Goal: Task Accomplishment & Management: Manage account settings

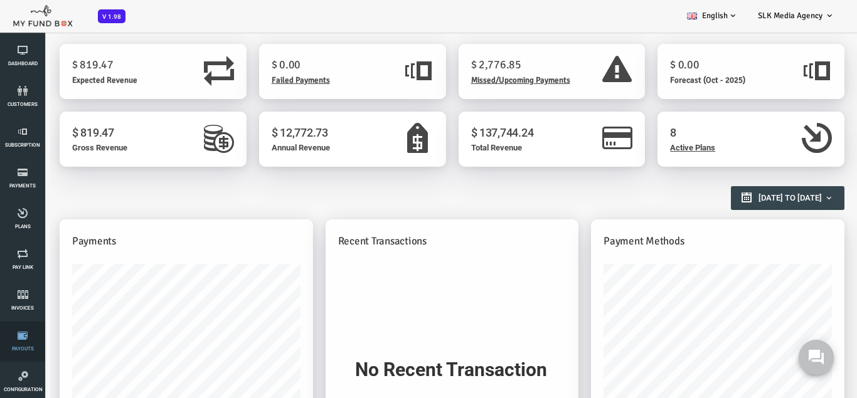
scroll to position [132, 0]
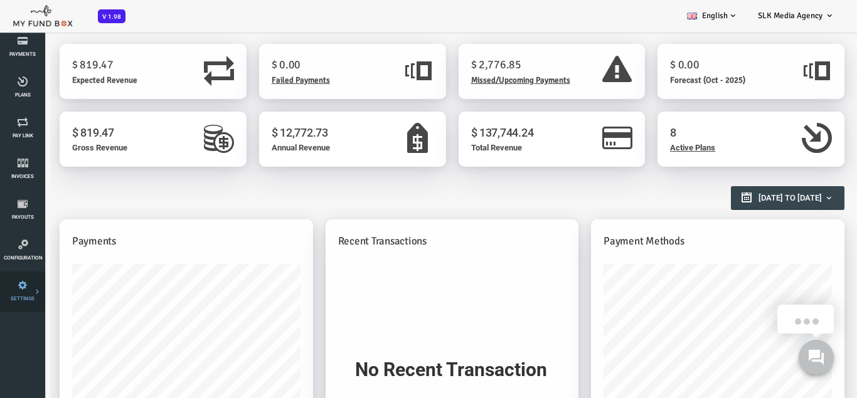
click at [0, 0] on icon at bounding box center [0, 0] width 0 height 0
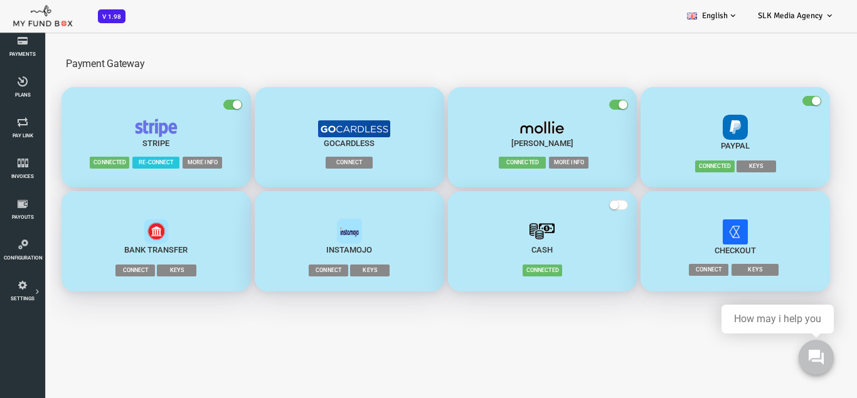
scroll to position [0, 0]
click at [541, 164] on span "More Info" at bounding box center [534, 163] width 40 height 12
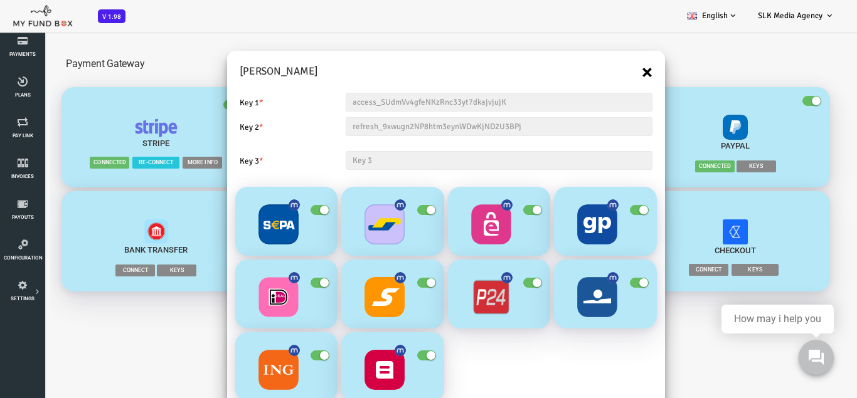
click at [610, 70] on button "×" at bounding box center [612, 72] width 11 height 20
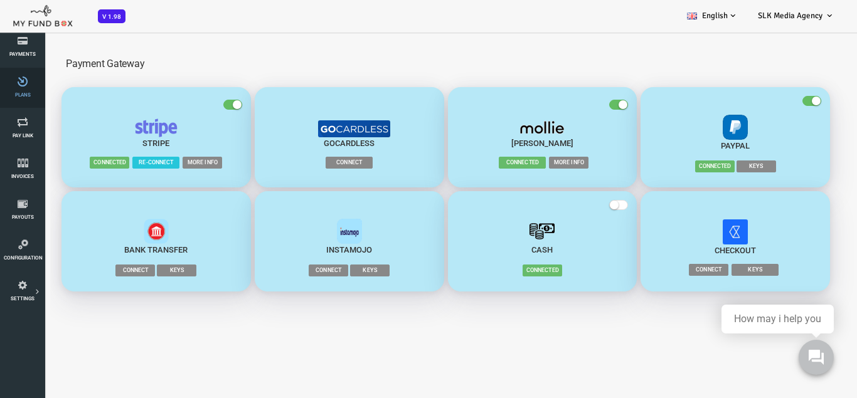
click at [14, 98] on link "Plans" at bounding box center [23, 88] width 38 height 40
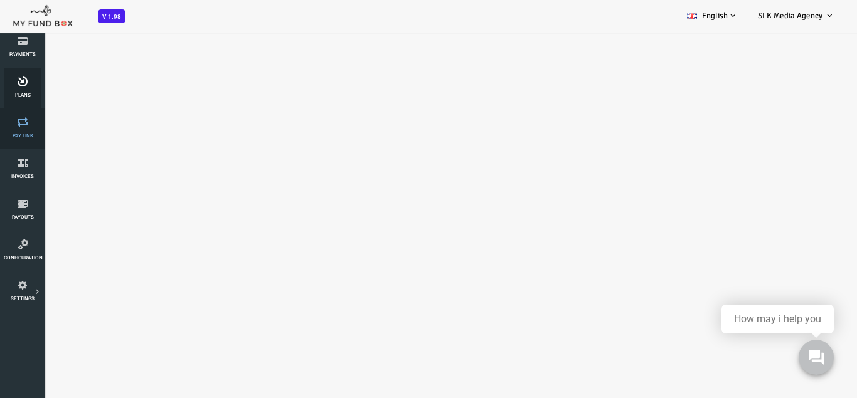
select select "100"
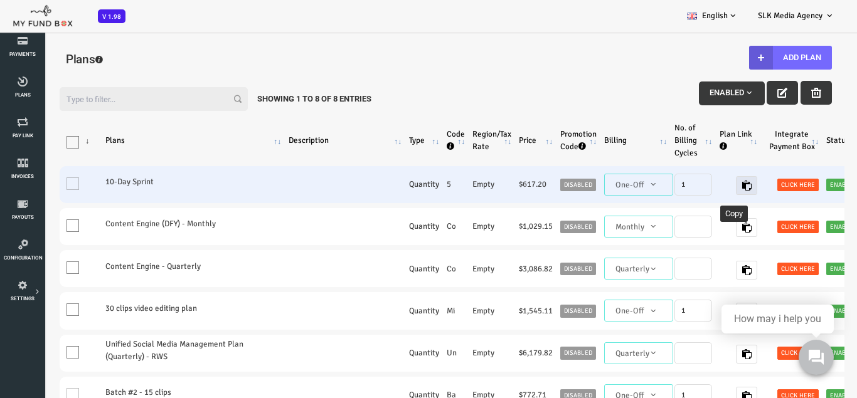
click at [702, 192] on button "button" at bounding box center [711, 185] width 21 height 19
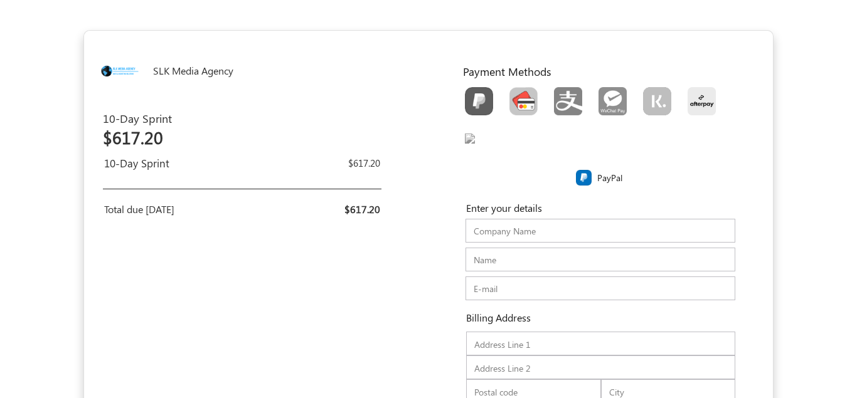
click at [517, 99] on img "Toolbar with button groups" at bounding box center [523, 101] width 28 height 28
click at [517, 95] on input "Toolbar with button groups" at bounding box center [513, 91] width 8 height 8
radio input "true"
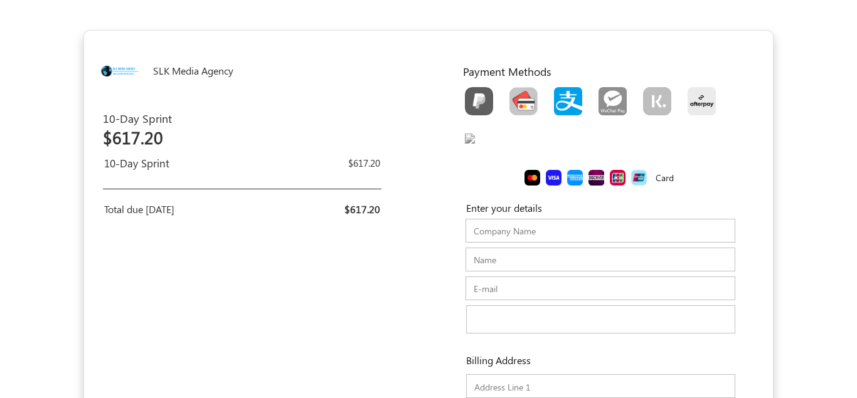
click at [548, 97] on label "Toolbar with button groups" at bounding box center [568, 101] width 45 height 37
click at [554, 95] on input "Toolbar with button groups" at bounding box center [558, 91] width 8 height 8
radio input "true"
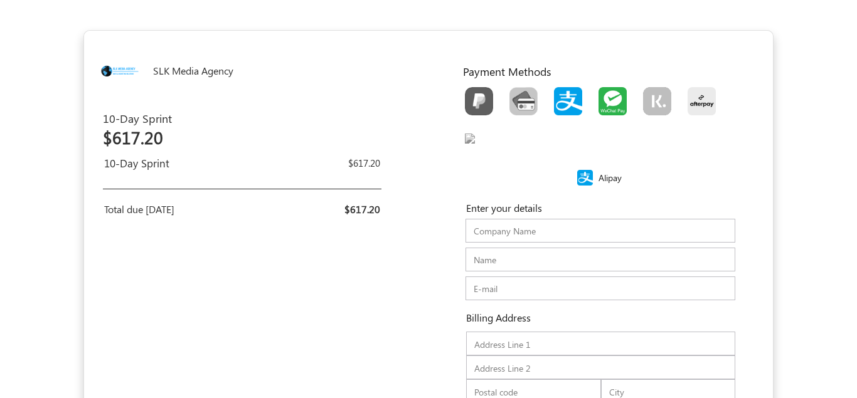
click at [610, 97] on img "Toolbar with button groups" at bounding box center [612, 101] width 28 height 28
click at [606, 95] on input "Toolbar with button groups" at bounding box center [602, 91] width 8 height 8
radio input "true"
click at [649, 90] on img "Toolbar with button groups" at bounding box center [657, 101] width 28 height 28
click at [649, 90] on input "Toolbar with button groups" at bounding box center [647, 91] width 8 height 8
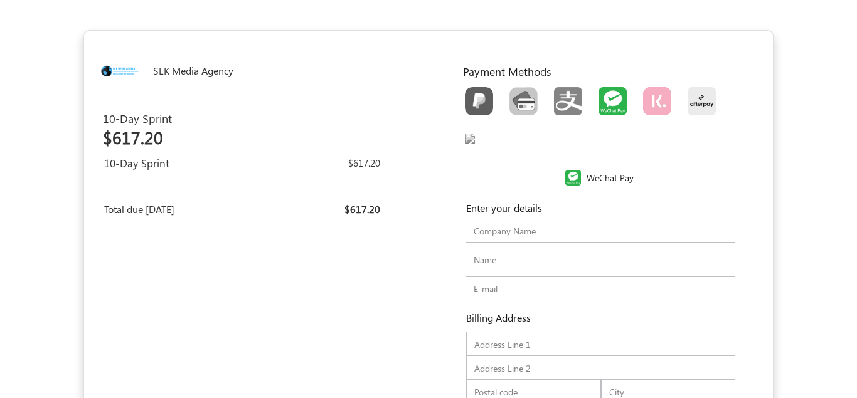
radio input "true"
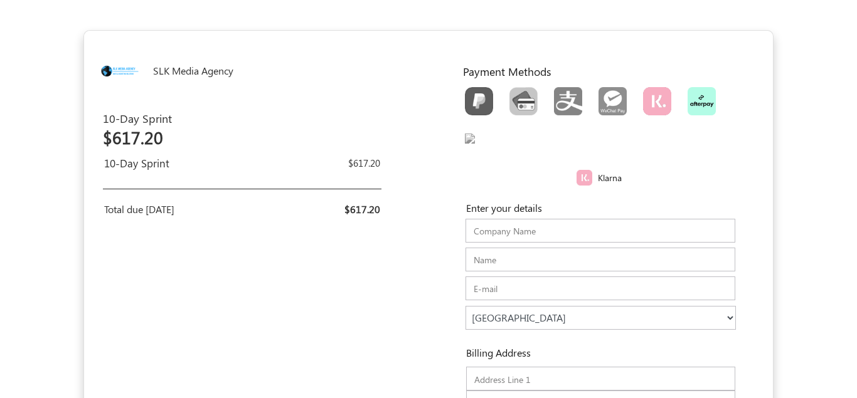
drag, startPoint x: 691, startPoint y: 96, endPoint x: 682, endPoint y: 96, distance: 9.4
click at [691, 96] on img "Toolbar with button groups" at bounding box center [701, 101] width 28 height 28
click at [691, 95] on input "Toolbar with button groups" at bounding box center [691, 91] width 8 height 8
radio input "true"
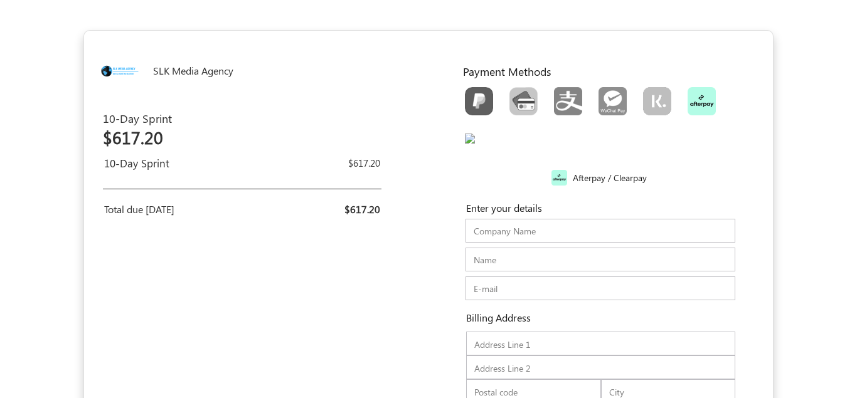
click at [475, 144] on img "Toolbar with button groups" at bounding box center [470, 139] width 10 height 10
click at [473, 137] on input "Toolbar with button groups" at bounding box center [469, 133] width 8 height 8
radio input "true"
click at [475, 144] on img "Toolbar with button groups" at bounding box center [470, 139] width 10 height 10
click at [473, 137] on input "Toolbar with button groups" at bounding box center [469, 133] width 8 height 8
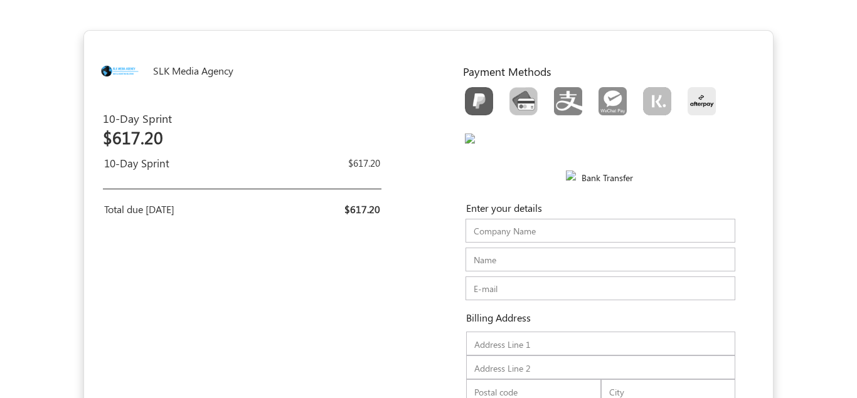
click at [511, 147] on div "Toolbar with button groups" at bounding box center [602, 119] width 291 height 73
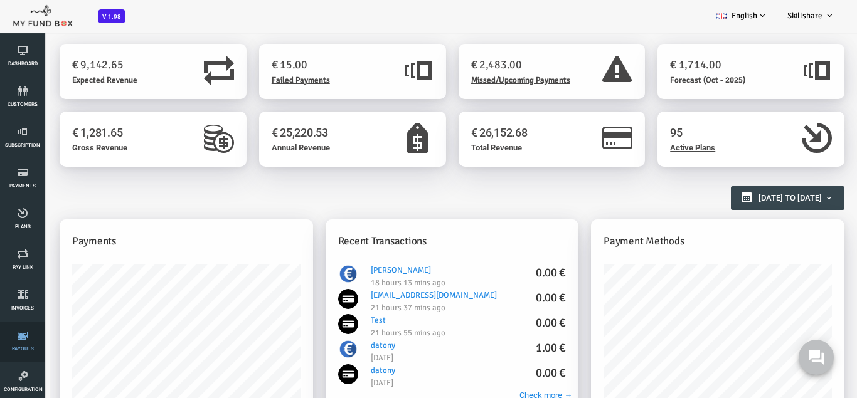
scroll to position [132, 0]
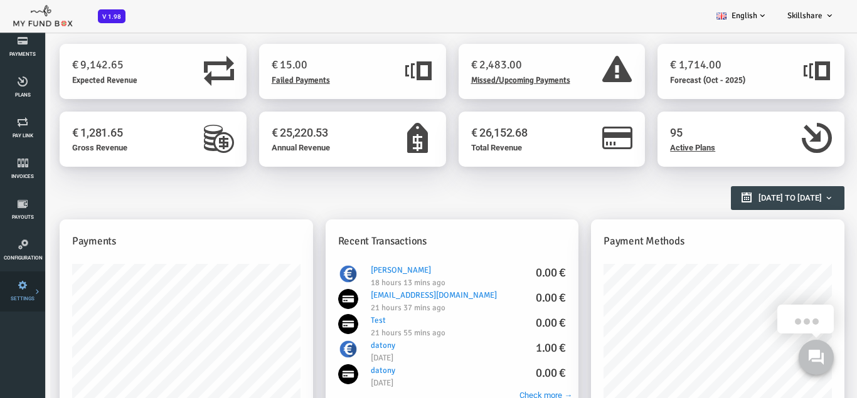
click at [0, 0] on link "Team" at bounding box center [0, 0] width 0 height 0
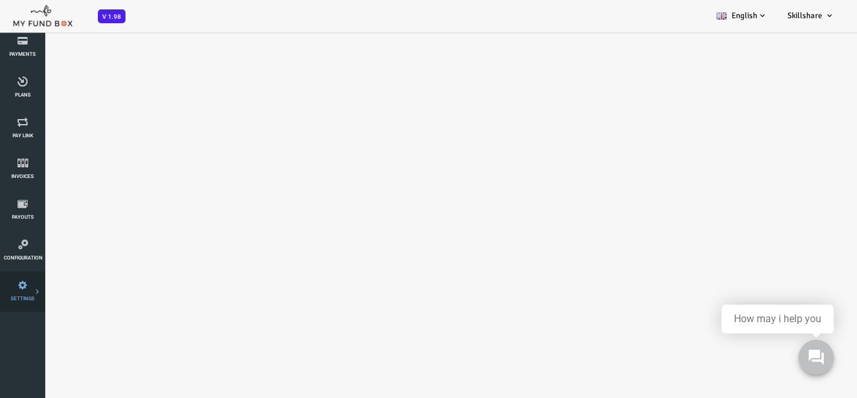
select select "100"
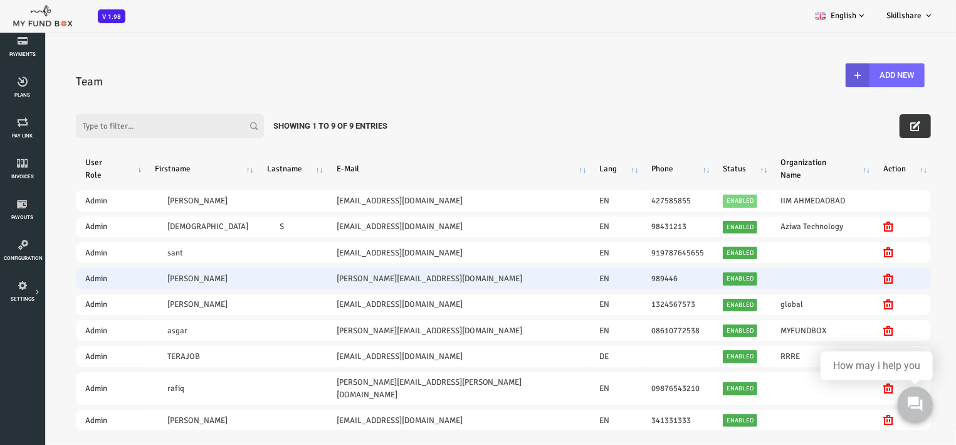
scroll to position [50, 0]
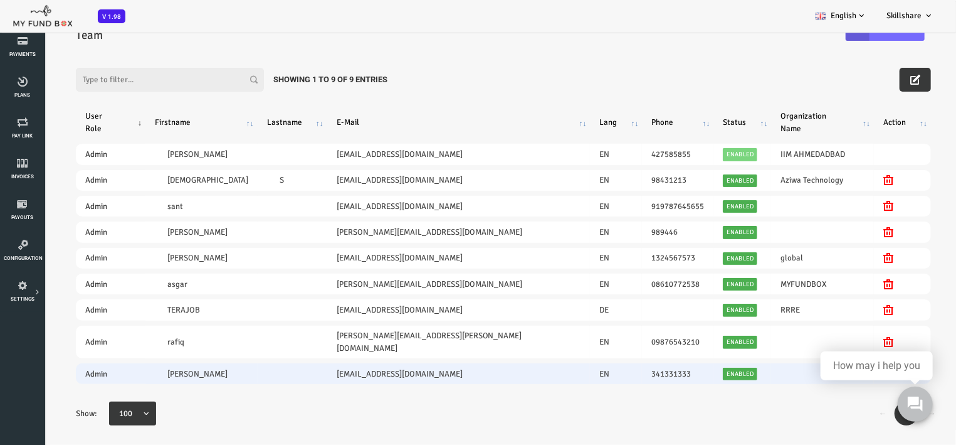
click at [845, 368] on icon at bounding box center [850, 373] width 10 height 10
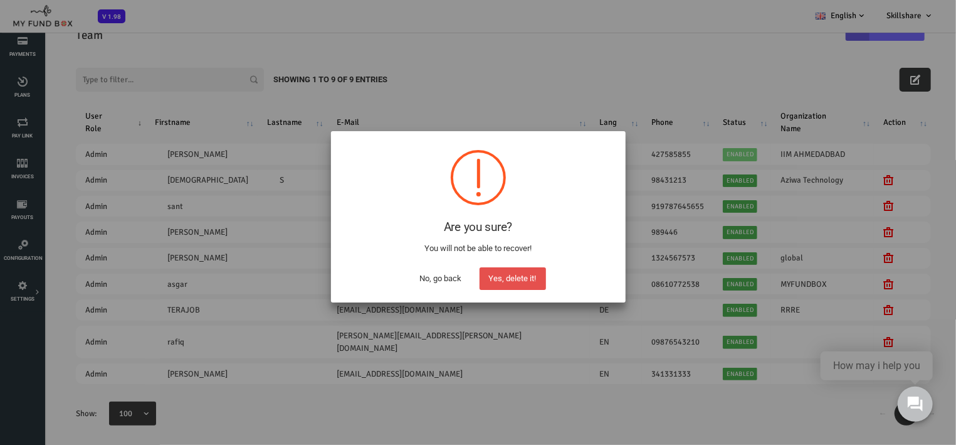
click at [529, 275] on button "Yes, delete it!" at bounding box center [513, 278] width 66 height 23
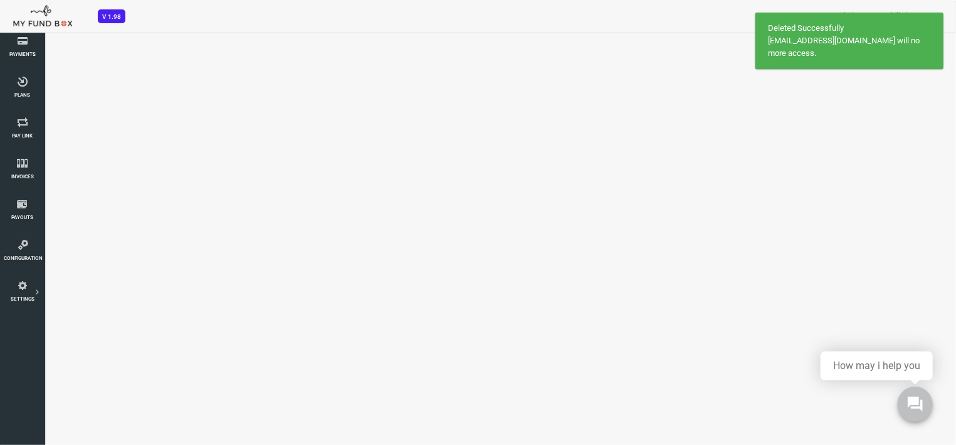
select select "100"
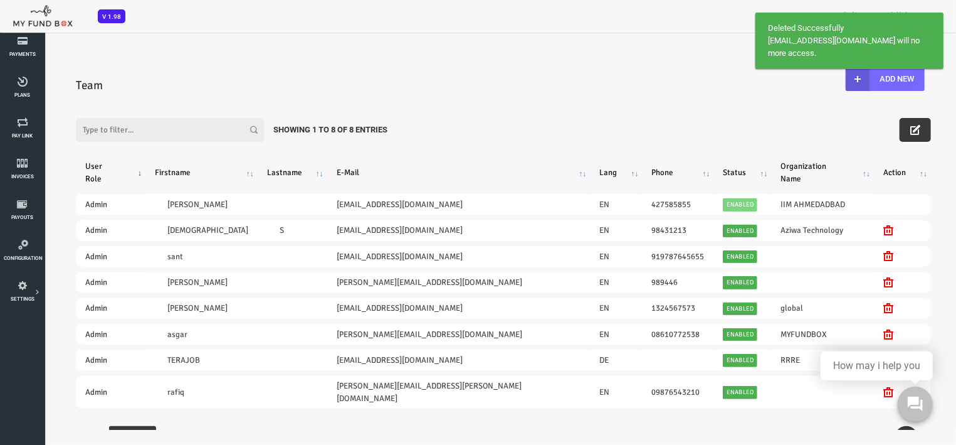
scroll to position [0, 0]
click at [856, 379] on div "How may i help you" at bounding box center [877, 365] width 112 height 29
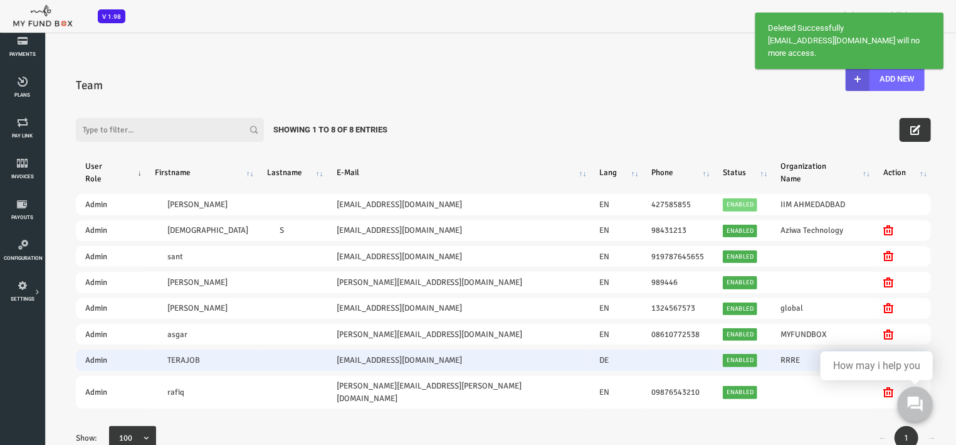
scroll to position [34, 0]
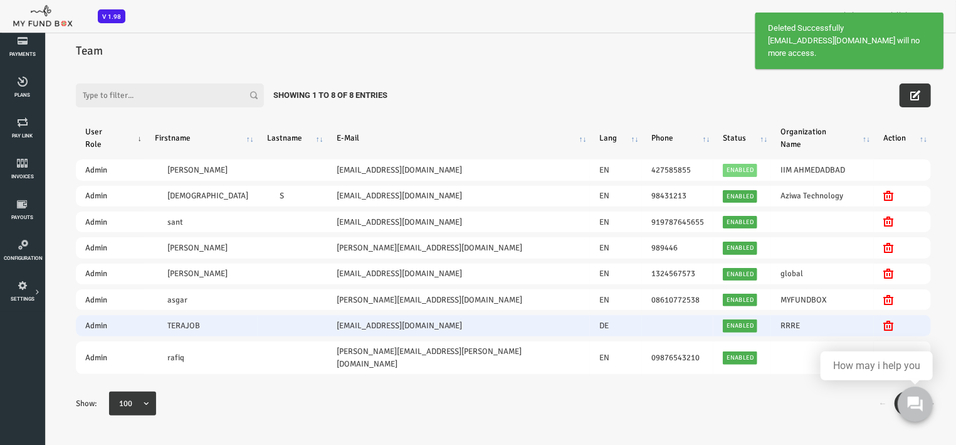
click at [836, 320] on td at bounding box center [864, 325] width 57 height 21
click at [845, 320] on icon at bounding box center [850, 325] width 10 height 10
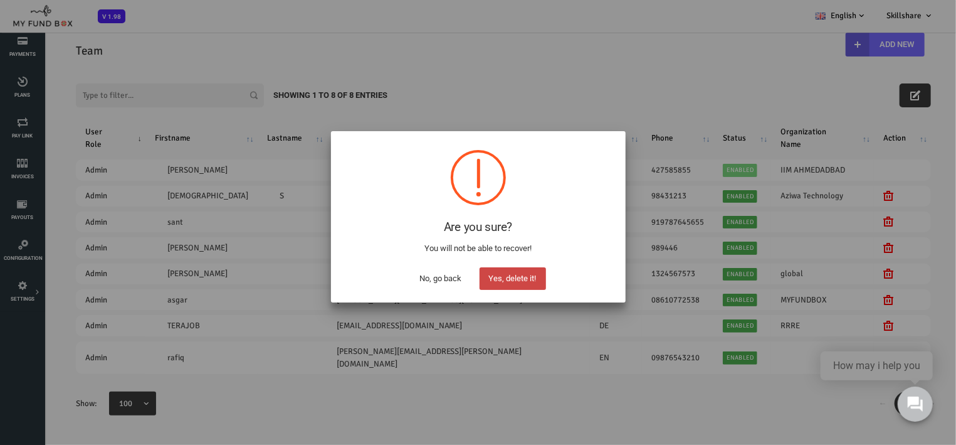
click at [508, 276] on button "Yes, delete it!" at bounding box center [513, 278] width 66 height 23
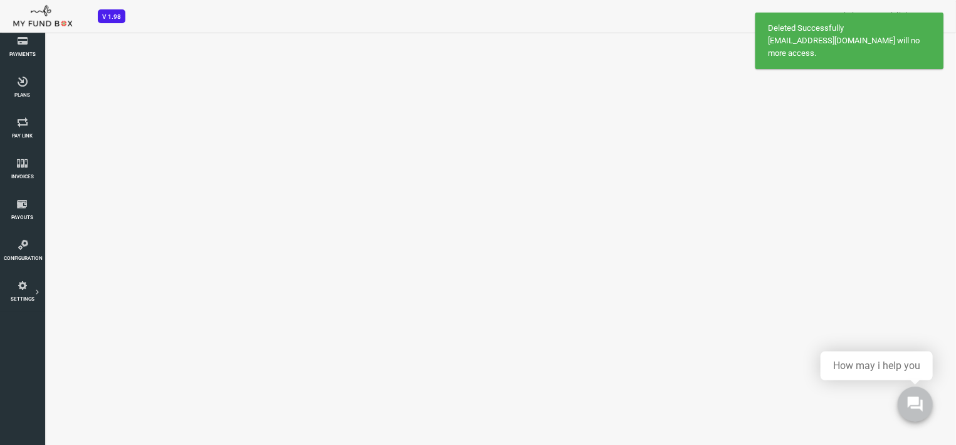
select select "100"
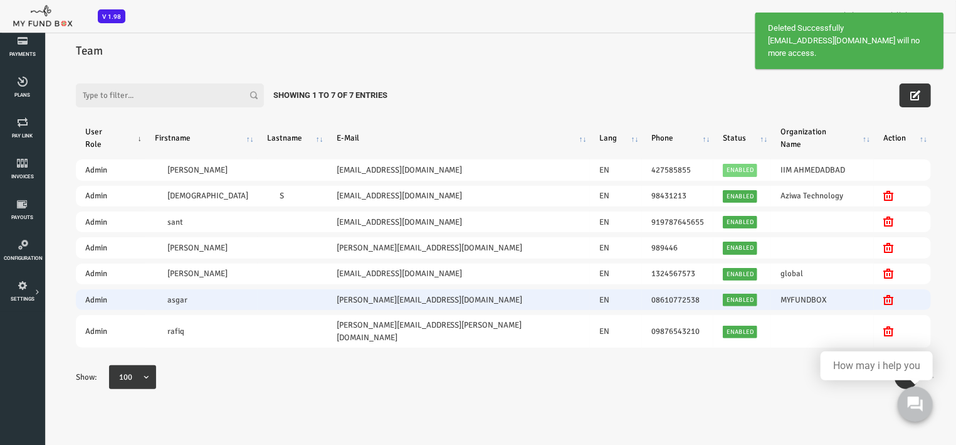
click at [845, 295] on icon at bounding box center [850, 300] width 10 height 10
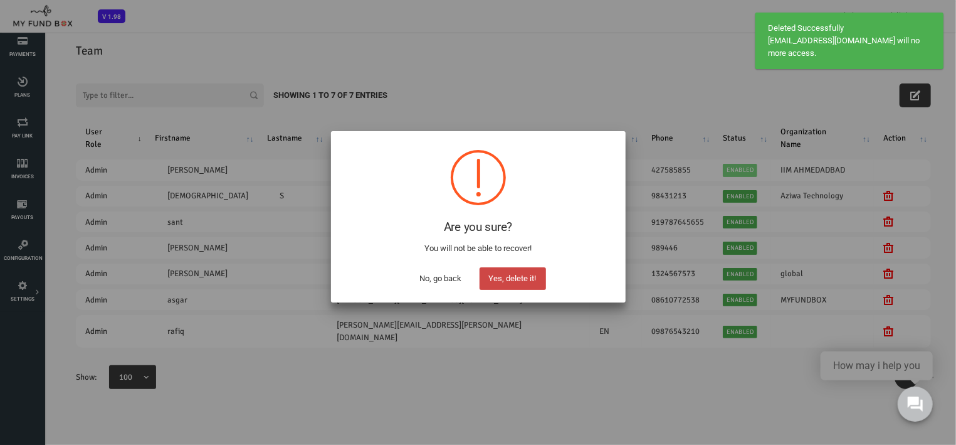
click at [521, 277] on button "Yes, delete it!" at bounding box center [513, 278] width 66 height 23
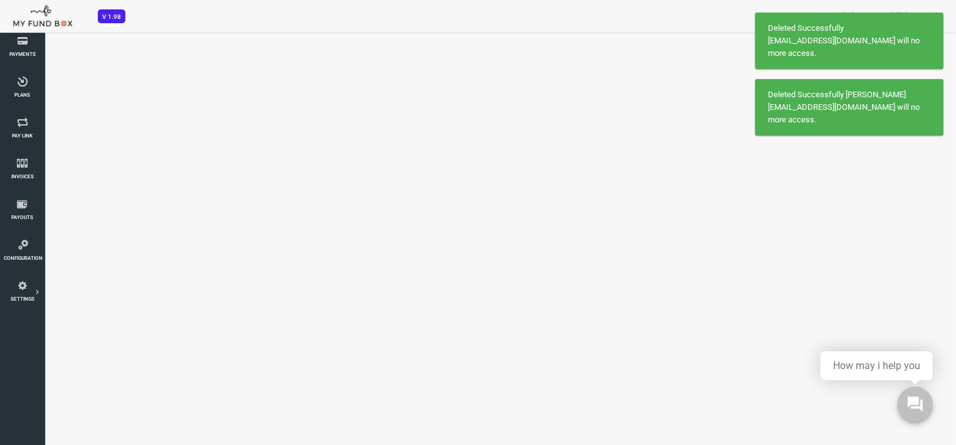
select select "100"
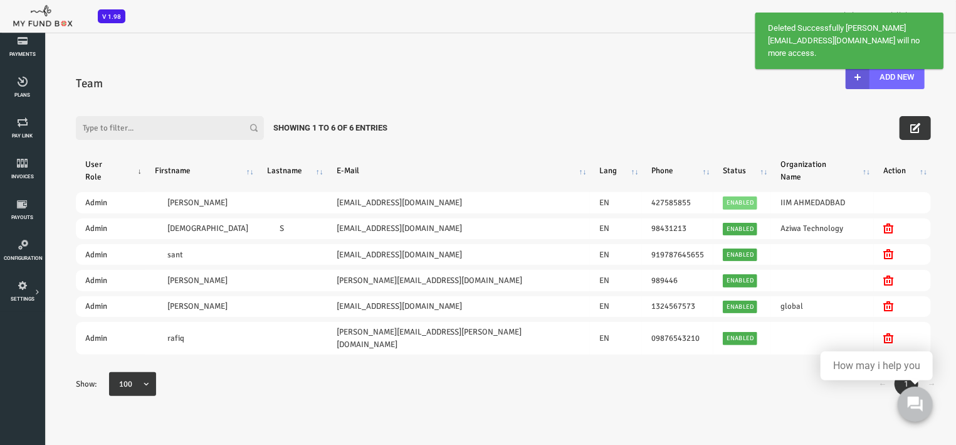
scroll to position [0, 0]
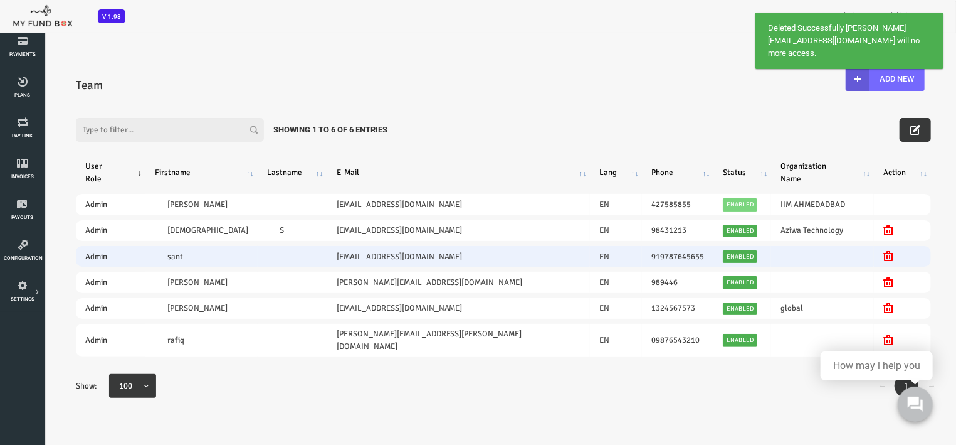
drag, startPoint x: 837, startPoint y: 245, endPoint x: 872, endPoint y: 277, distance: 47.1
click at [845, 250] on icon at bounding box center [850, 255] width 10 height 10
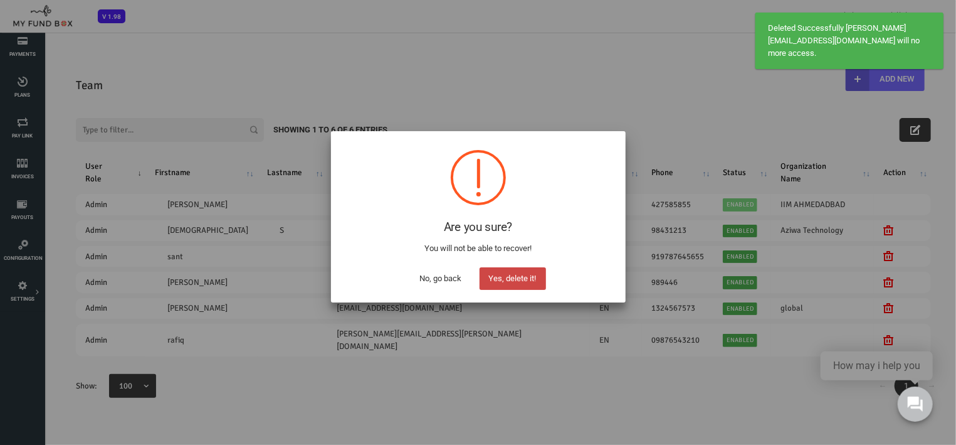
click at [538, 281] on button "Yes, delete it!" at bounding box center [513, 278] width 66 height 23
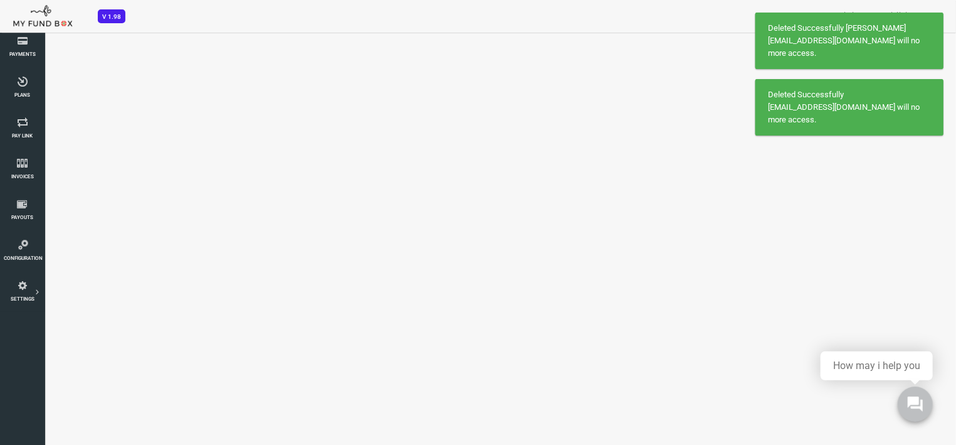
select select "100"
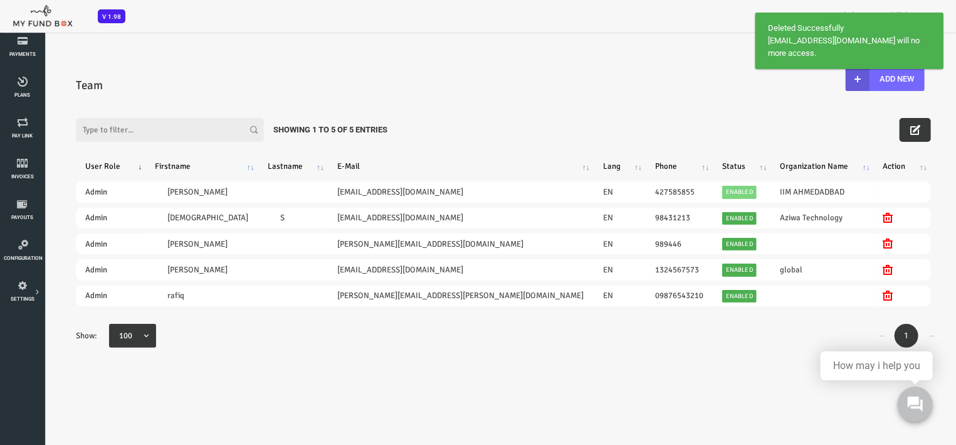
scroll to position [34, 0]
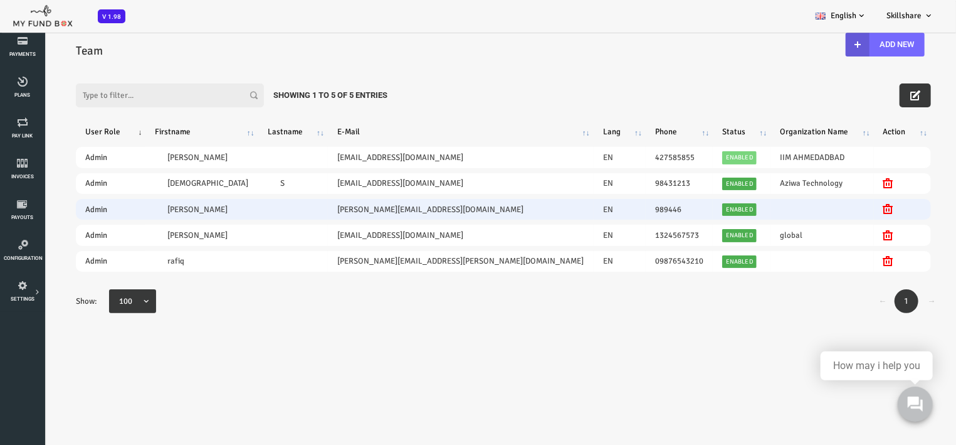
click at [845, 211] on icon at bounding box center [850, 209] width 10 height 10
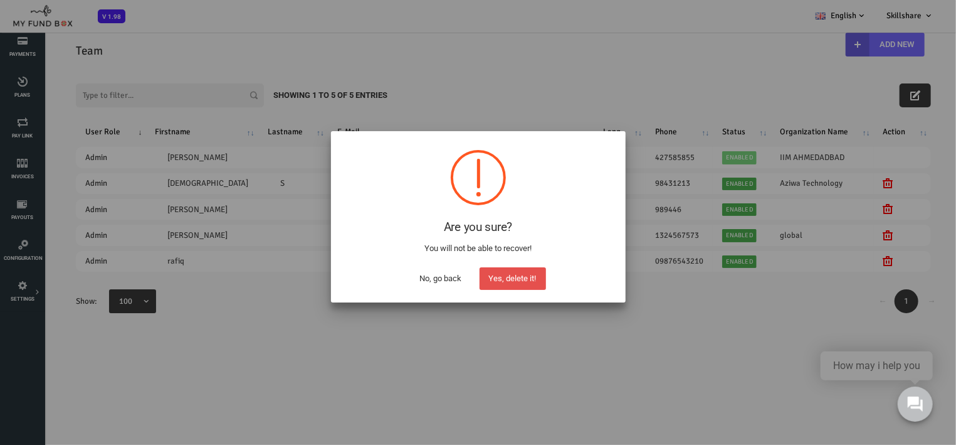
click at [528, 275] on button "Yes, delete it!" at bounding box center [513, 278] width 66 height 23
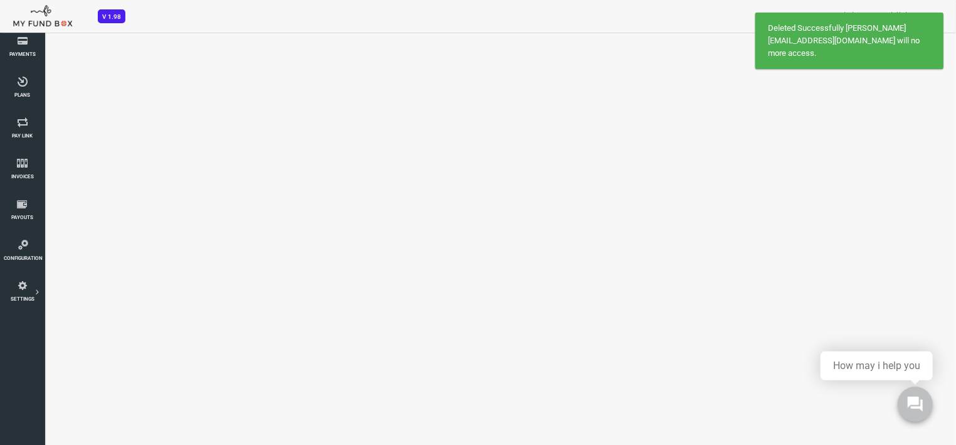
select select "100"
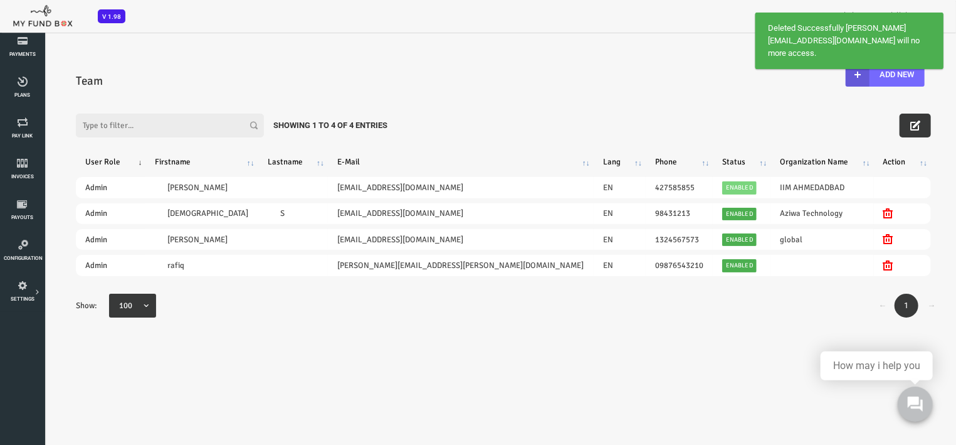
scroll to position [0, 0]
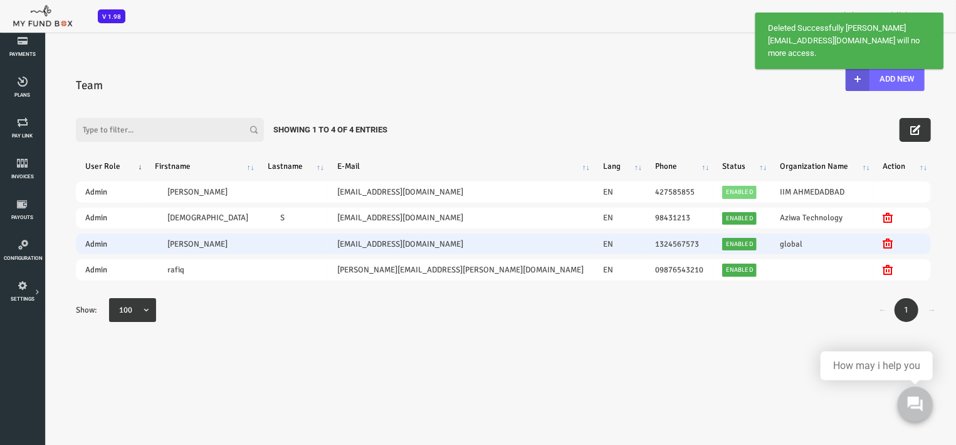
click at [845, 246] on icon at bounding box center [850, 243] width 10 height 10
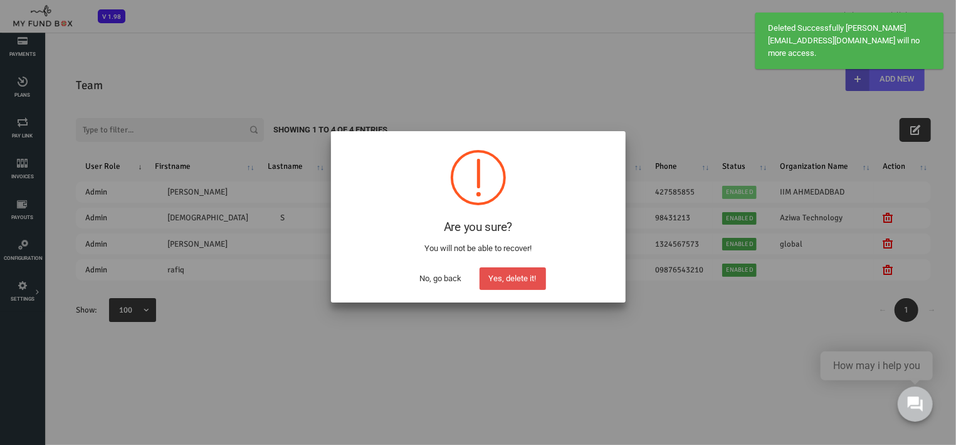
click at [535, 277] on button "Yes, delete it!" at bounding box center [513, 278] width 66 height 23
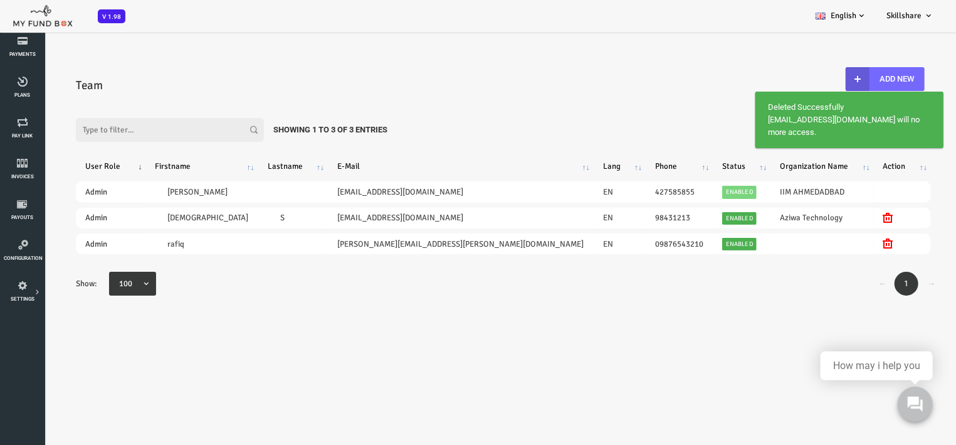
click at [574, 307] on div "← 1 → Show: 25 50 75 100 100" at bounding box center [465, 289] width 881 height 36
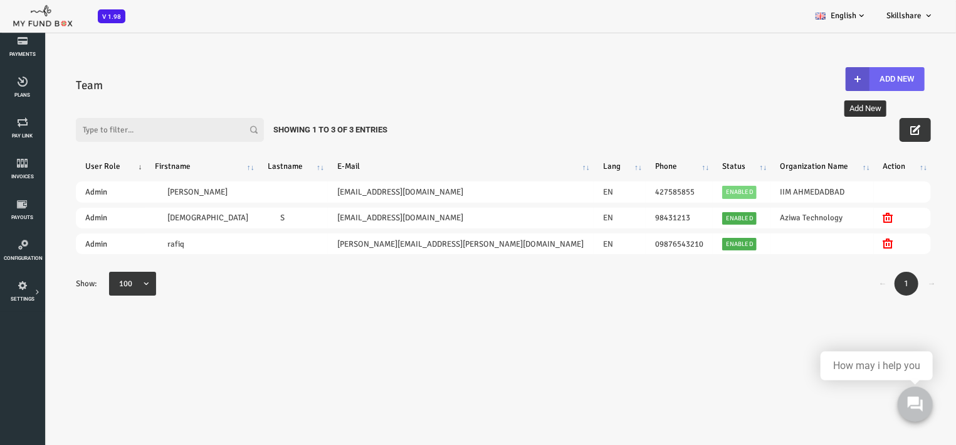
click at [849, 78] on button "Add New" at bounding box center [847, 78] width 79 height 24
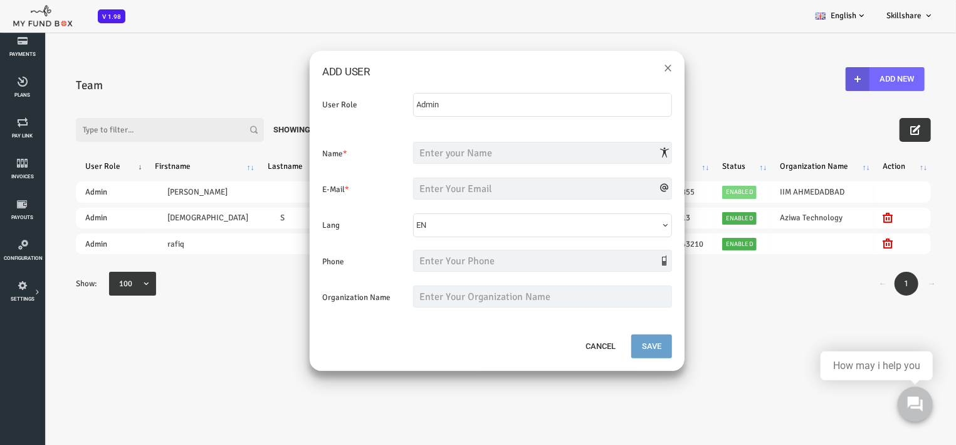
click at [456, 105] on div "Admin Admin Admin No Module Access for this userrole. No Module Access for this…" at bounding box center [505, 110] width 272 height 36
click at [458, 139] on div "User Role Admin Admin Admin No Module Access for this userrole. No Module Acces…" at bounding box center [459, 206] width 375 height 253
click at [463, 155] on input "text" at bounding box center [505, 152] width 260 height 22
click at [628, 63] on button "×" at bounding box center [630, 66] width 8 height 16
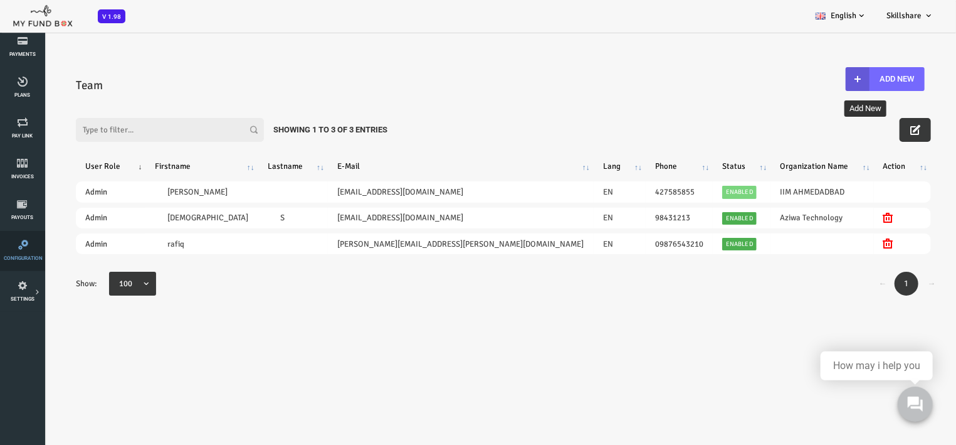
click at [21, 246] on icon at bounding box center [23, 245] width 39 height 10
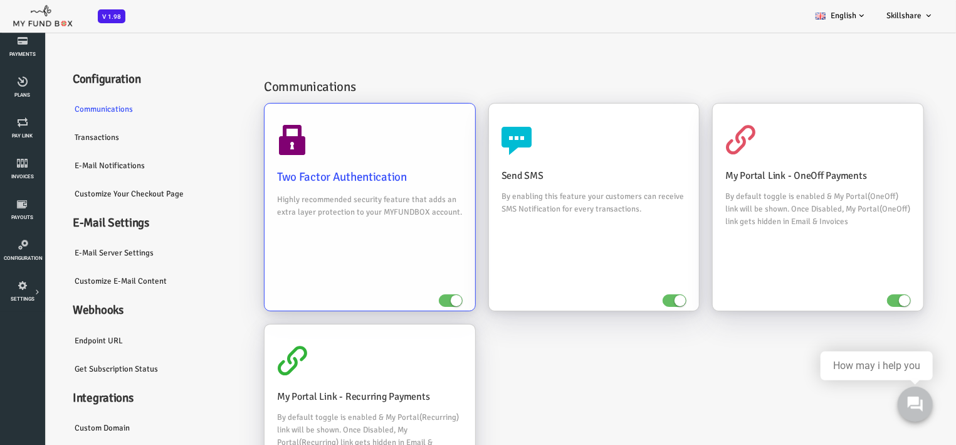
click at [408, 295] on span at bounding box center [413, 300] width 24 height 13
click at [0, 31] on input "checkbox" at bounding box center [0, 31] width 0 height 0
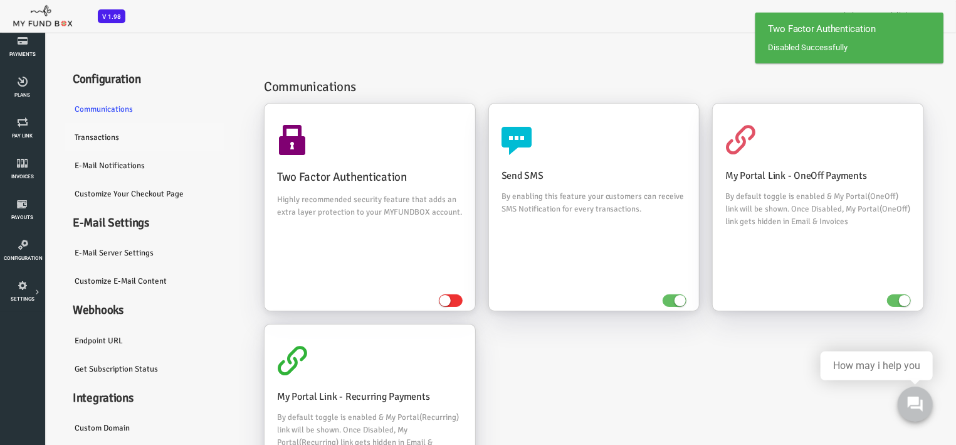
click at [54, 135] on link "Transactions" at bounding box center [119, 136] width 188 height 29
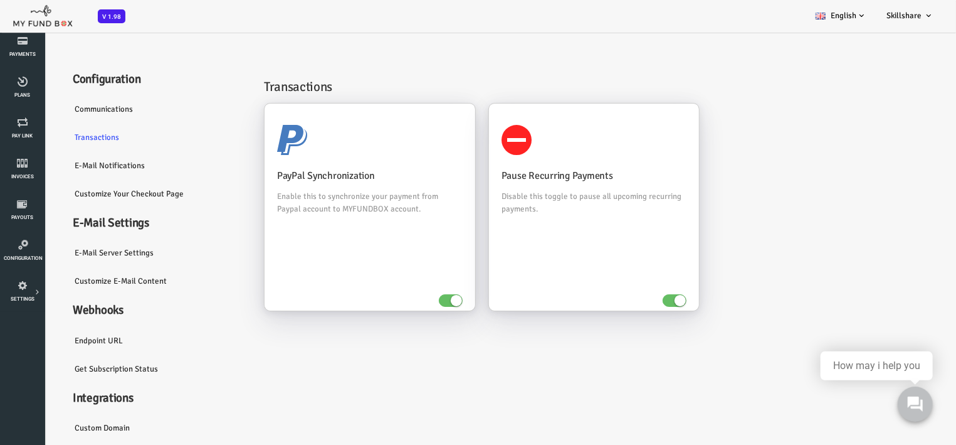
click at [72, 108] on link "Communications" at bounding box center [119, 108] width 188 height 29
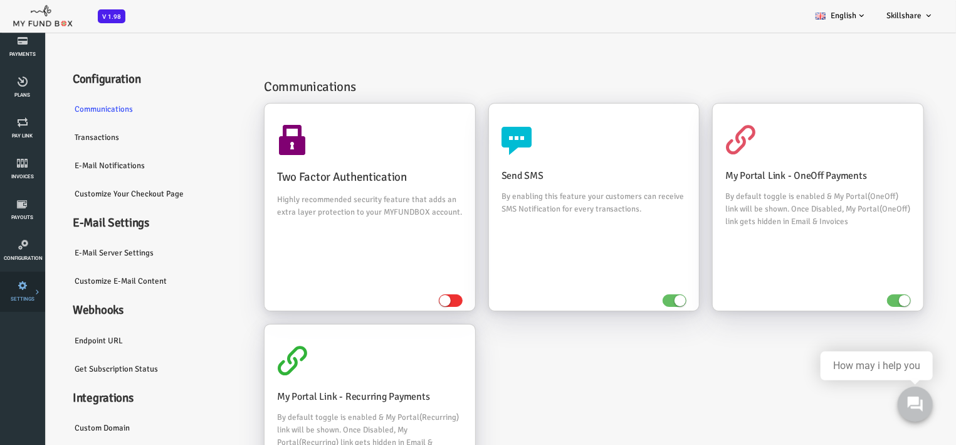
click at [0, 0] on icon at bounding box center [0, 0] width 0 height 0
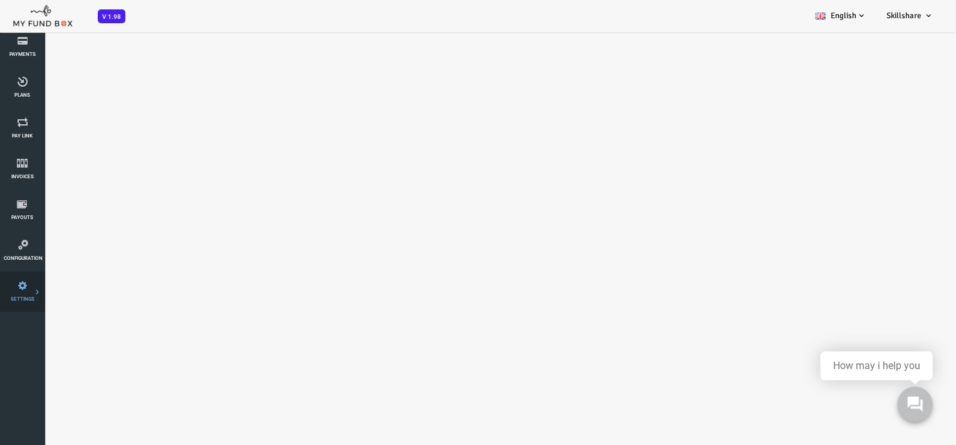
select select "100"
